Goal: Navigation & Orientation: Find specific page/section

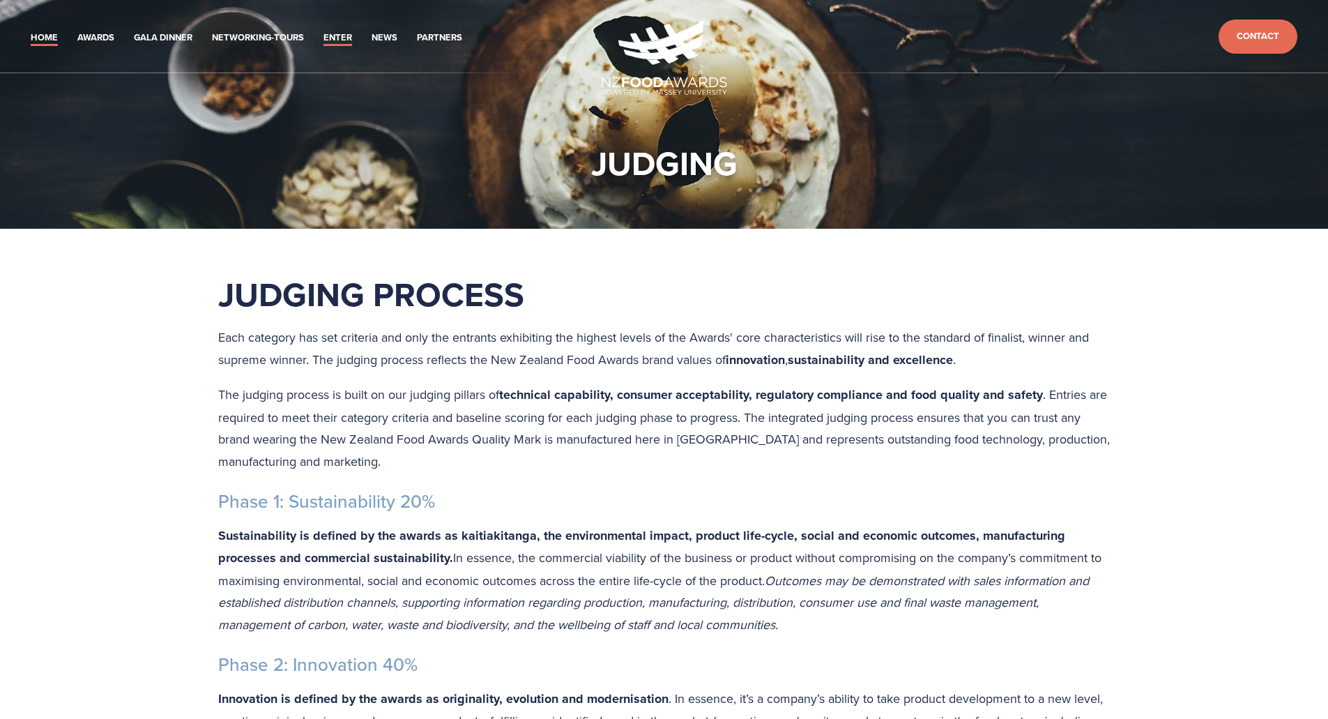
click at [54, 37] on link "Home" at bounding box center [44, 38] width 27 height 16
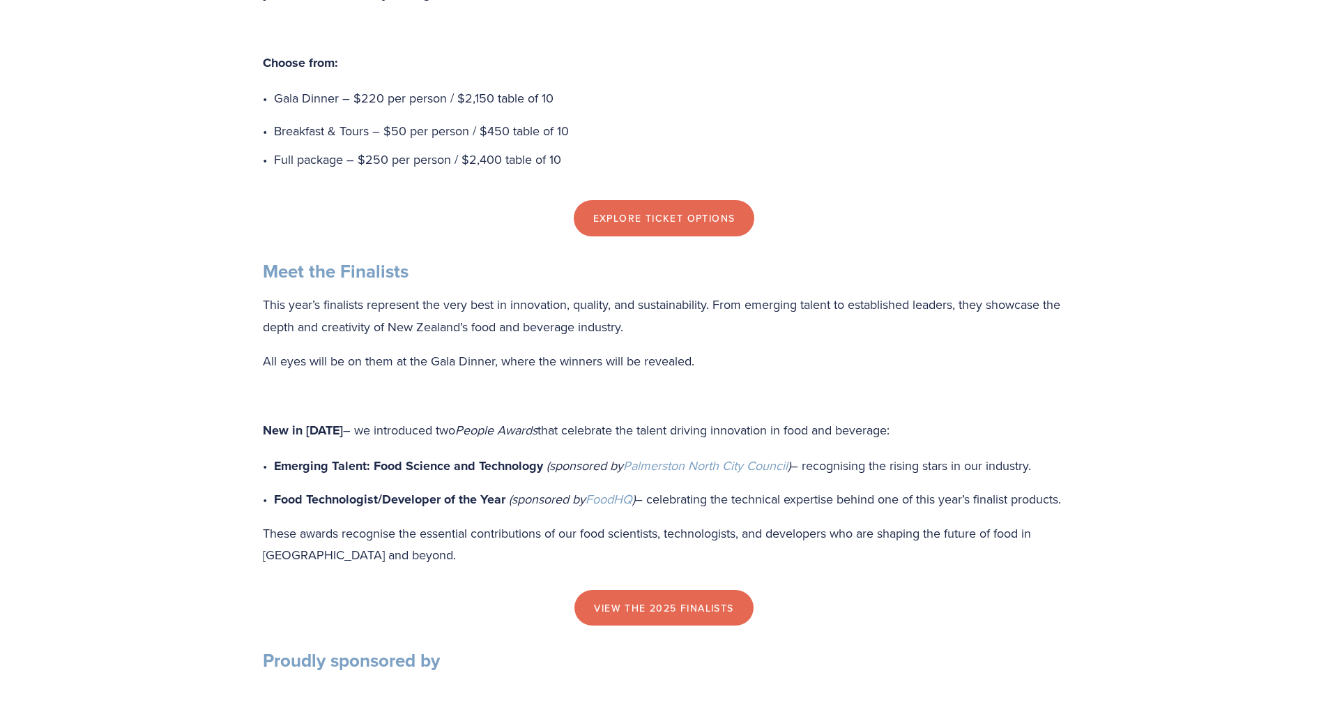
scroll to position [1325, 0]
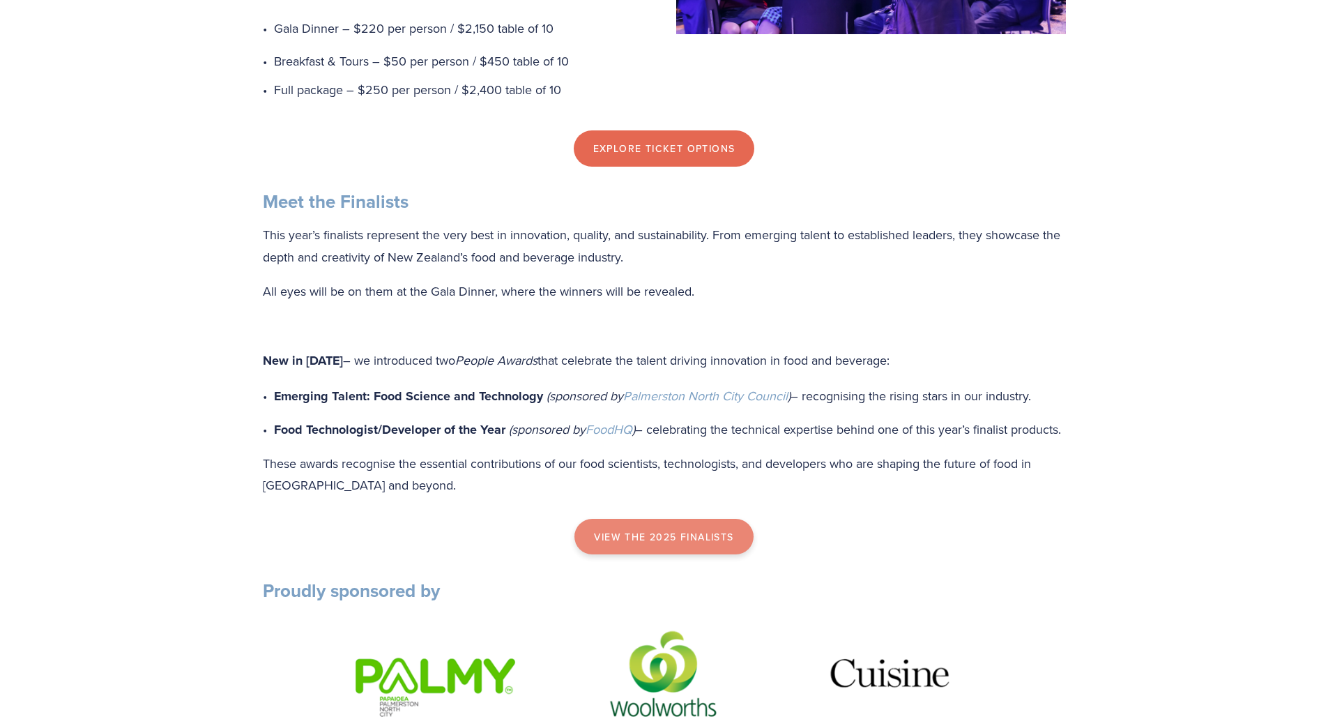
click at [667, 555] on link "view the 2025 finalists" at bounding box center [663, 537] width 178 height 36
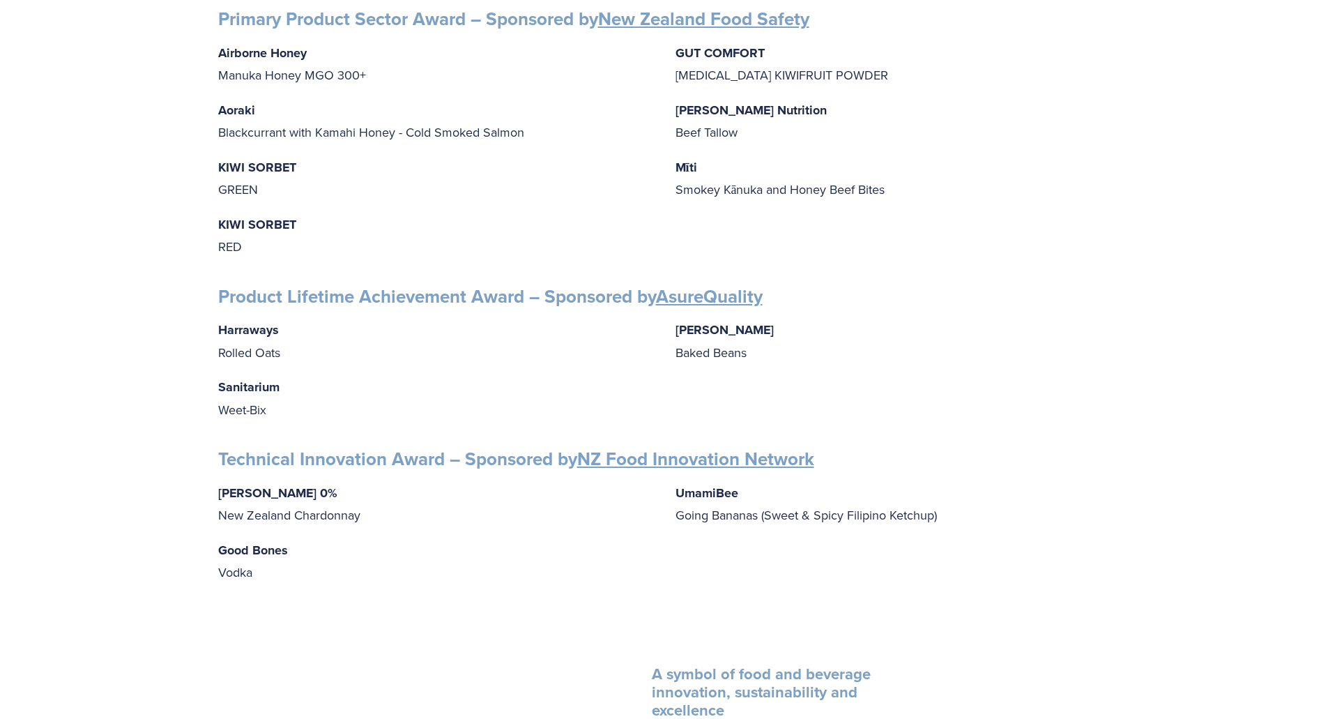
scroll to position [2440, 0]
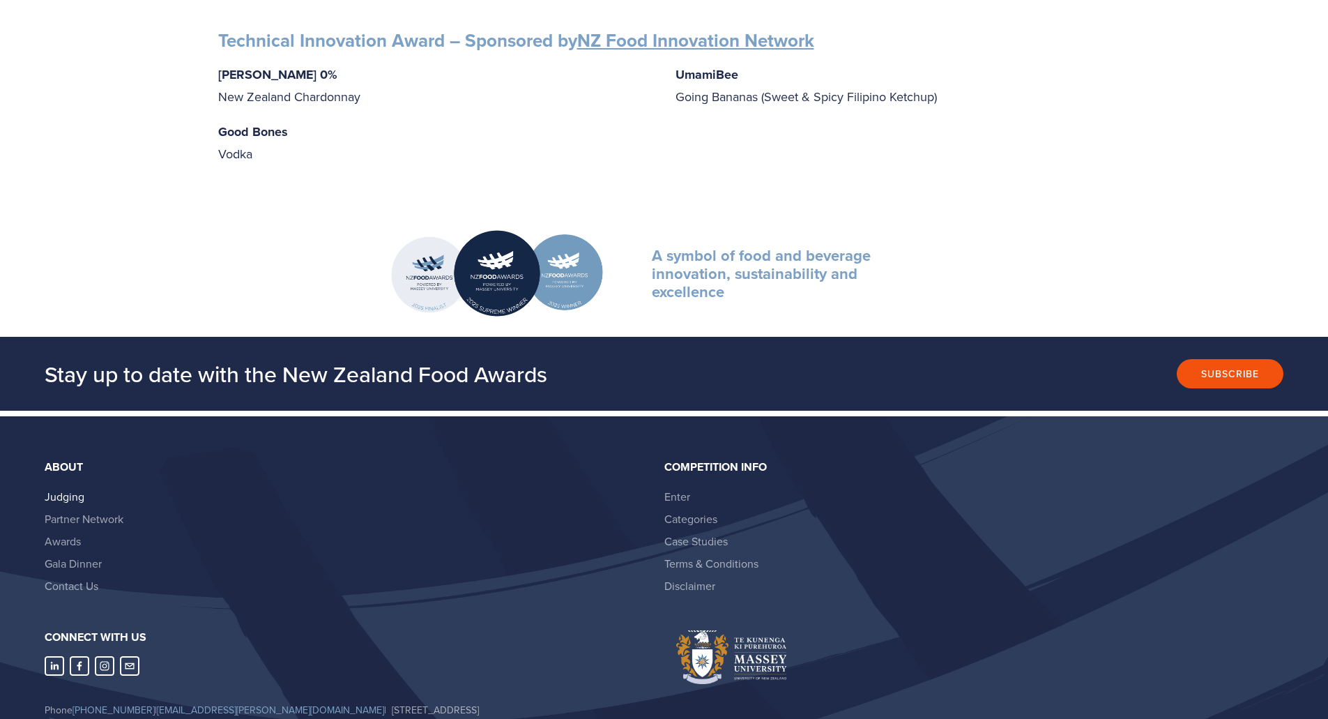
click at [75, 489] on link "Judging" at bounding box center [65, 496] width 40 height 15
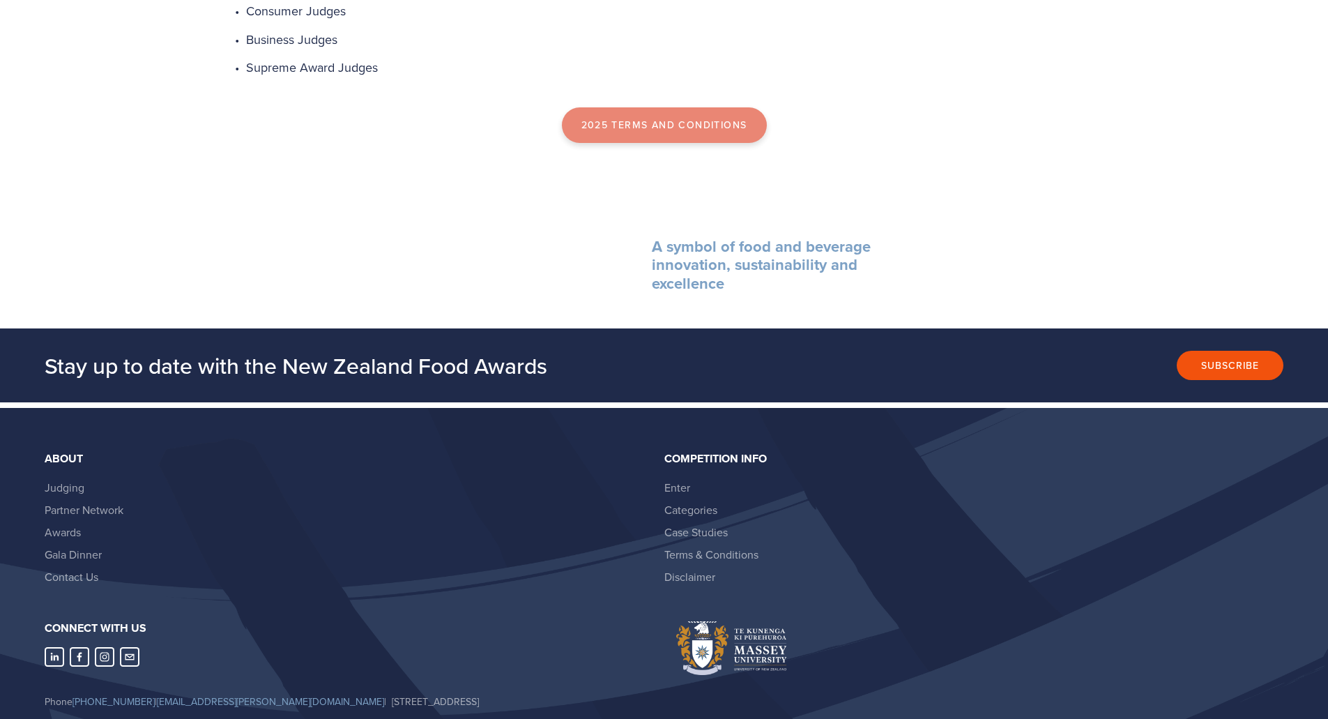
scroll to position [1260, 0]
